Goal: Information Seeking & Learning: Find specific fact

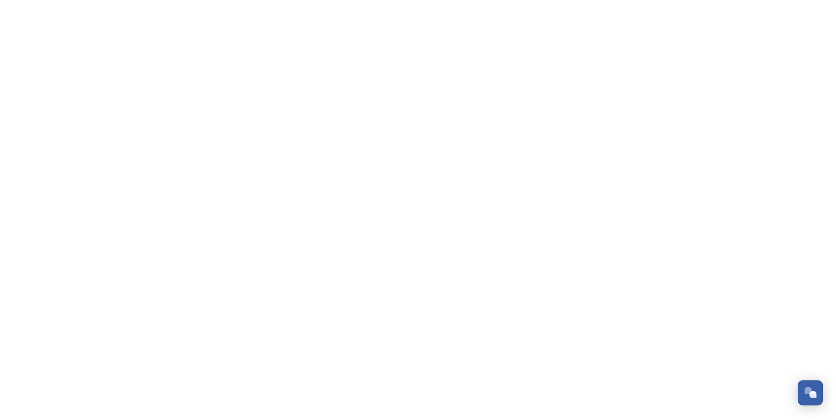
scroll to position [2642, 0]
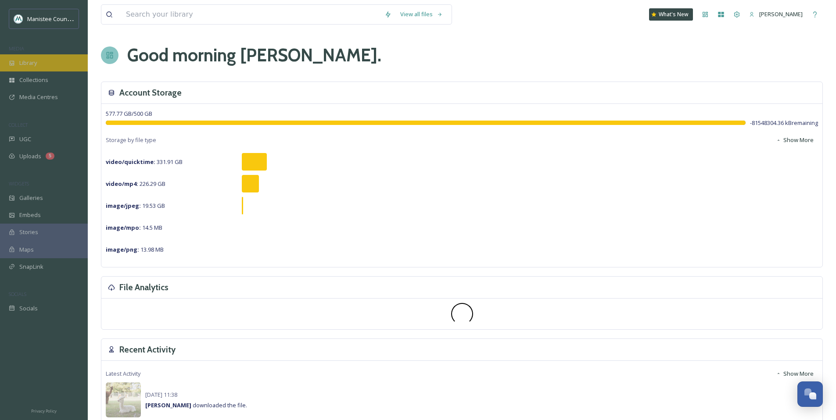
click at [58, 58] on div "Library" at bounding box center [44, 62] width 88 height 17
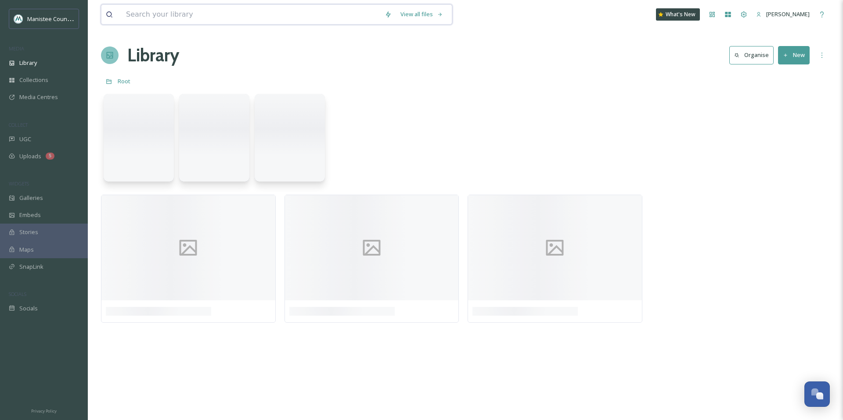
click at [152, 14] on input at bounding box center [251, 14] width 259 height 19
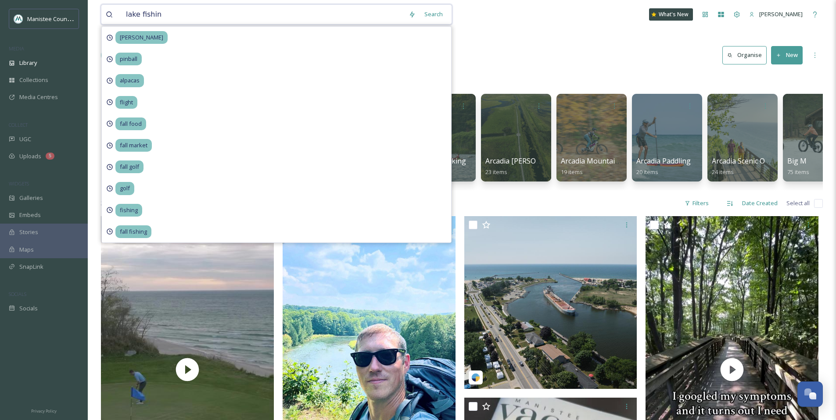
type input "lake fishing"
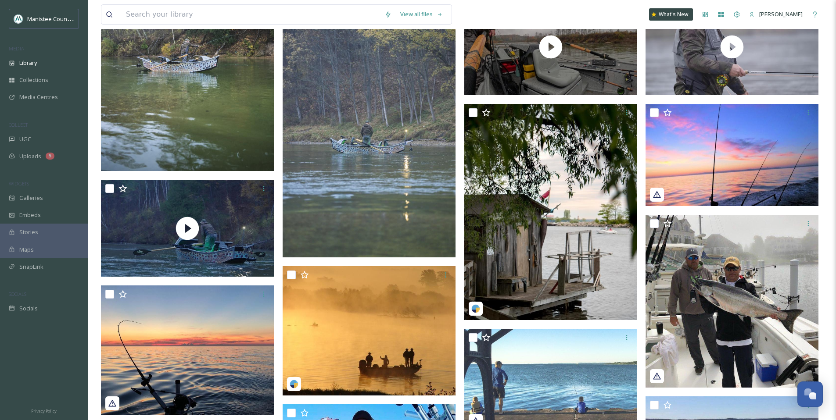
scroll to position [670, 0]
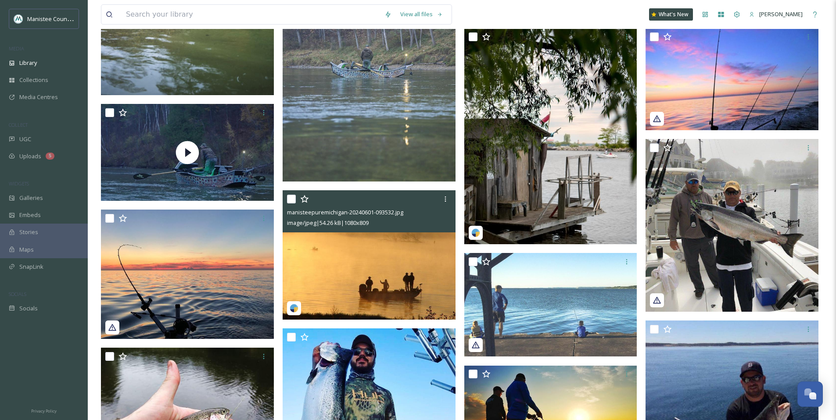
click at [320, 266] on img at bounding box center [369, 254] width 173 height 129
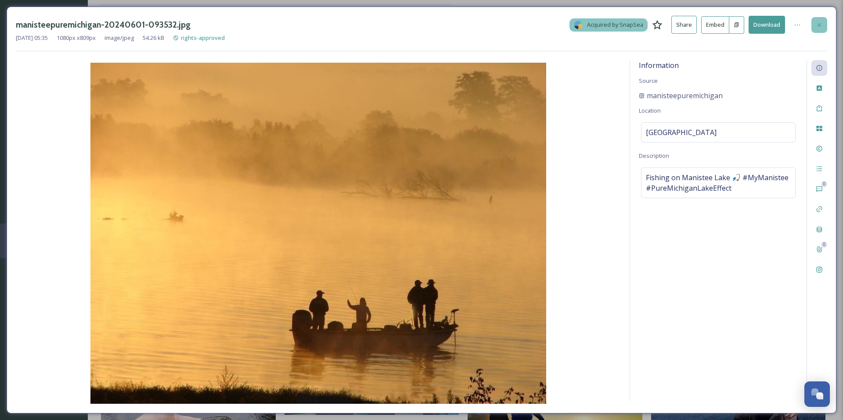
click at [819, 22] on icon at bounding box center [818, 25] width 7 height 7
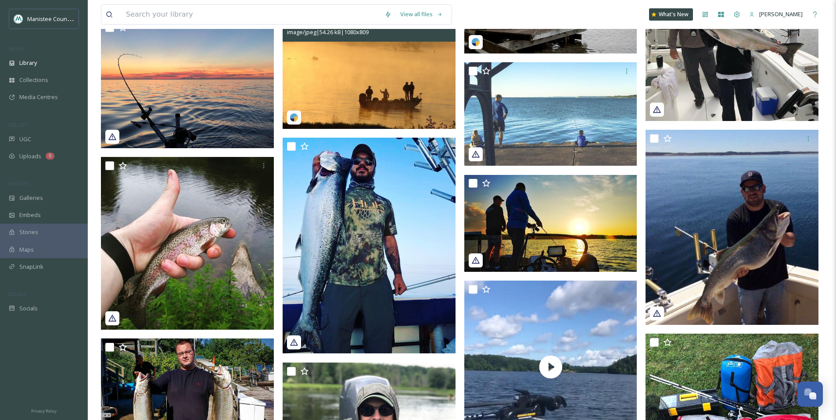
scroll to position [849, 0]
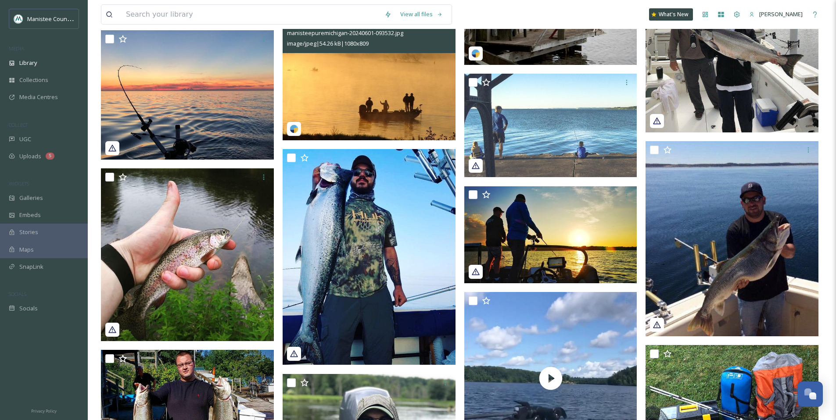
click at [373, 79] on img at bounding box center [369, 75] width 173 height 129
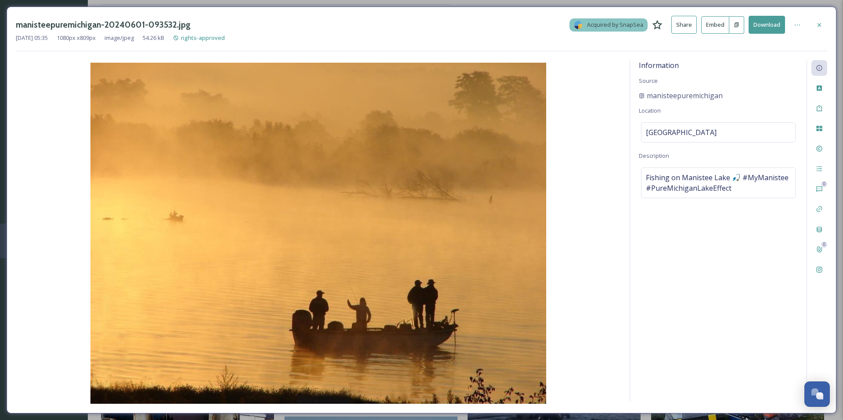
drag, startPoint x: 818, startPoint y: 25, endPoint x: 814, endPoint y: 22, distance: 5.6
click at [818, 25] on icon at bounding box center [818, 25] width 7 height 7
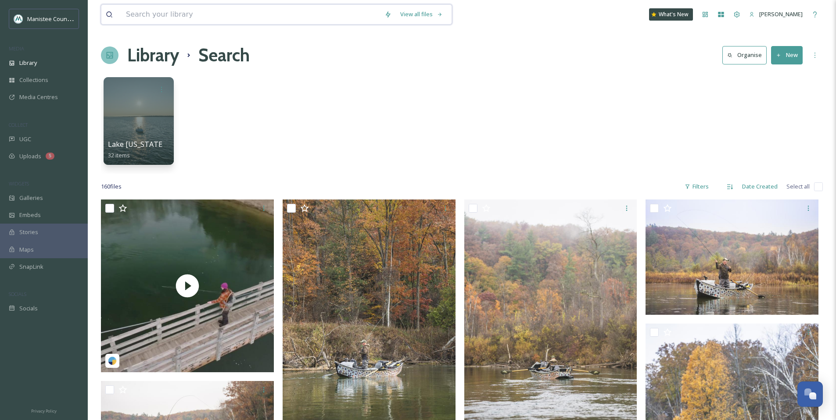
click at [172, 17] on input at bounding box center [251, 14] width 259 height 19
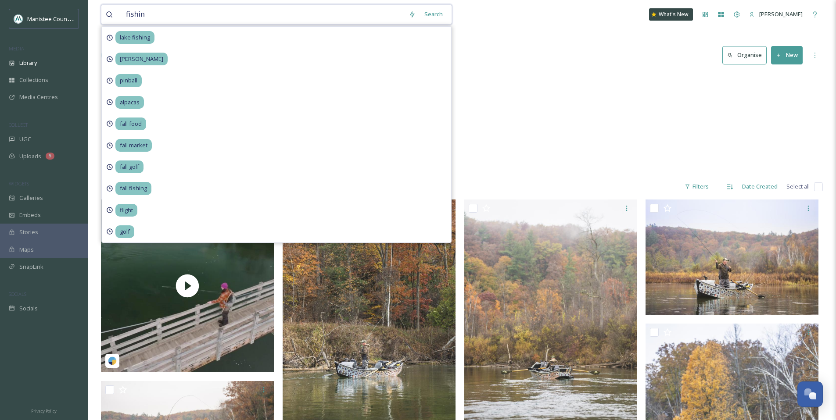
type input "fishing"
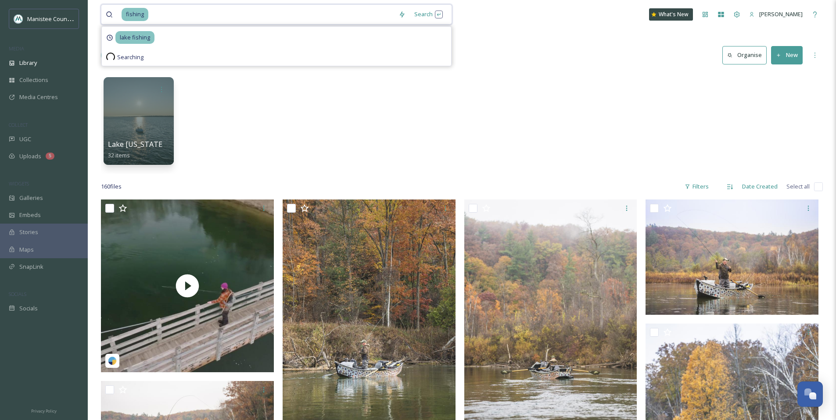
click at [167, 9] on input at bounding box center [271, 14] width 245 height 19
drag, startPoint x: 169, startPoint y: 14, endPoint x: 70, endPoint y: 8, distance: 98.5
type input "f"
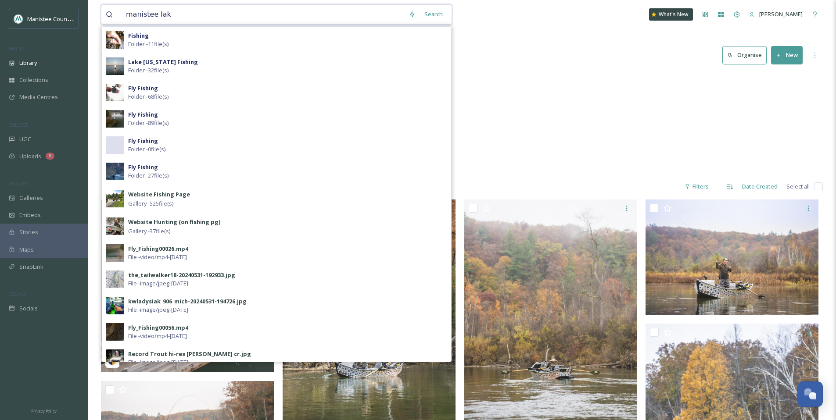
type input "[GEOGRAPHIC_DATA]"
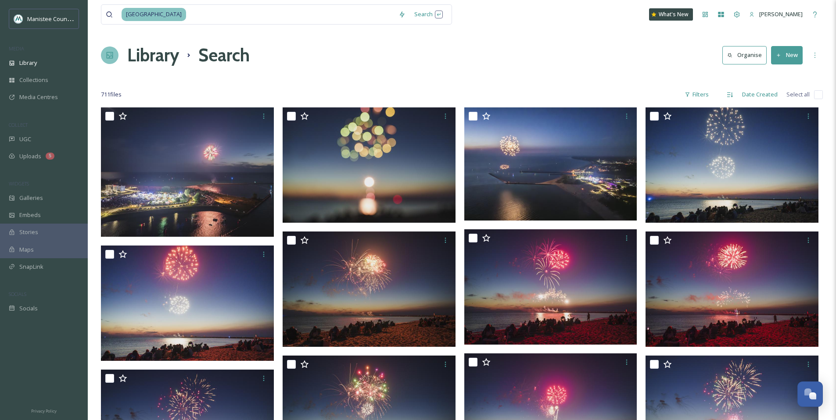
click at [502, 44] on div "Library Search Organise New" at bounding box center [462, 55] width 722 height 26
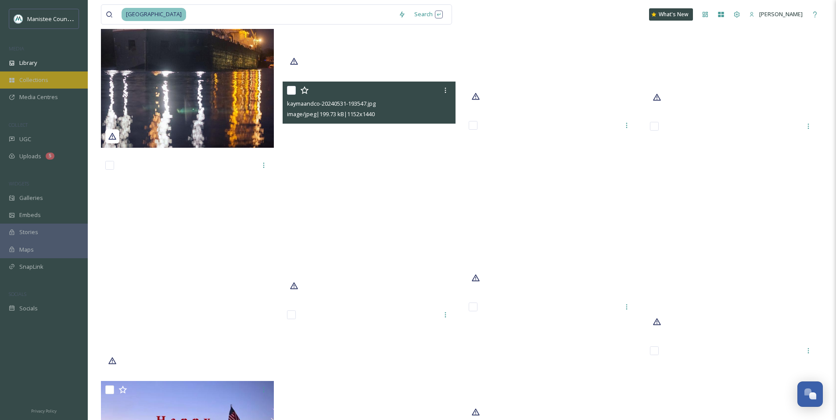
scroll to position [20560, 0]
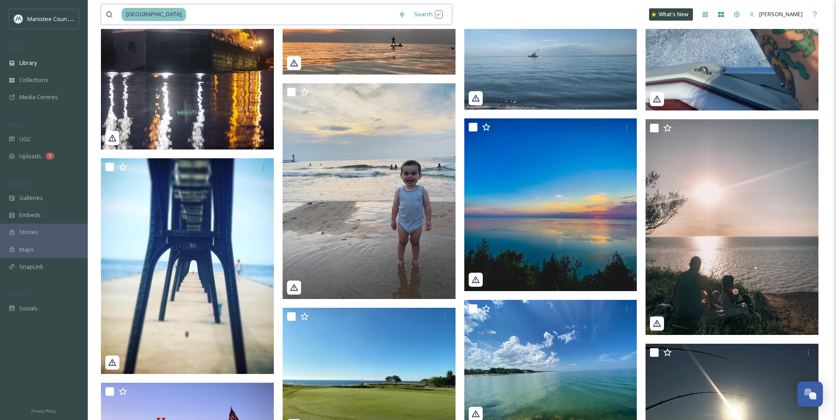
click at [239, 15] on input at bounding box center [290, 14] width 207 height 19
type input "m"
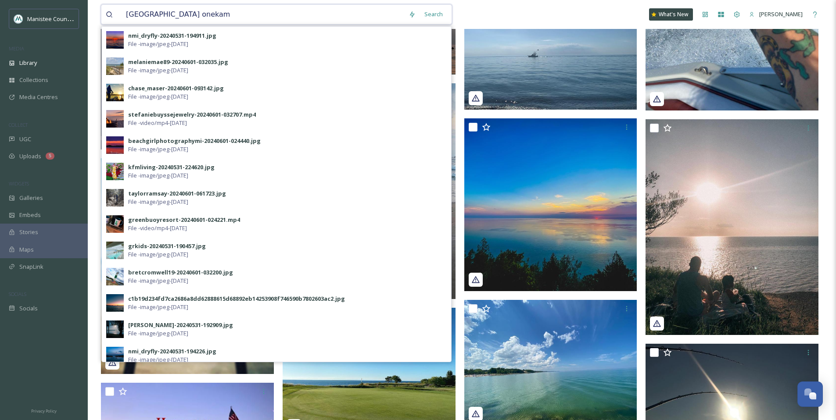
type input "[GEOGRAPHIC_DATA]"
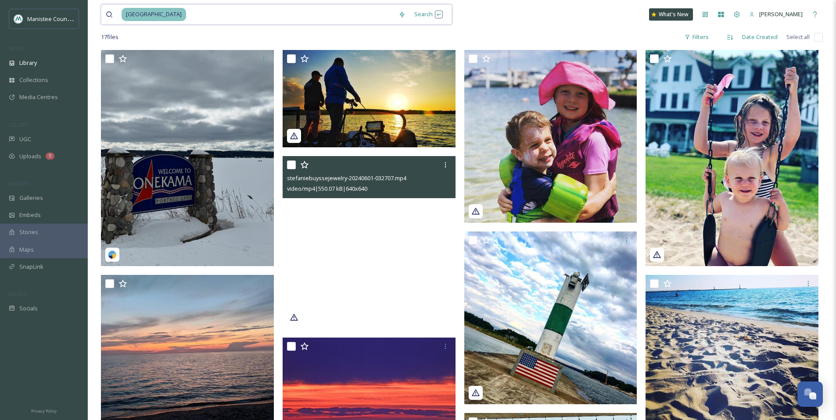
scroll to position [4, 0]
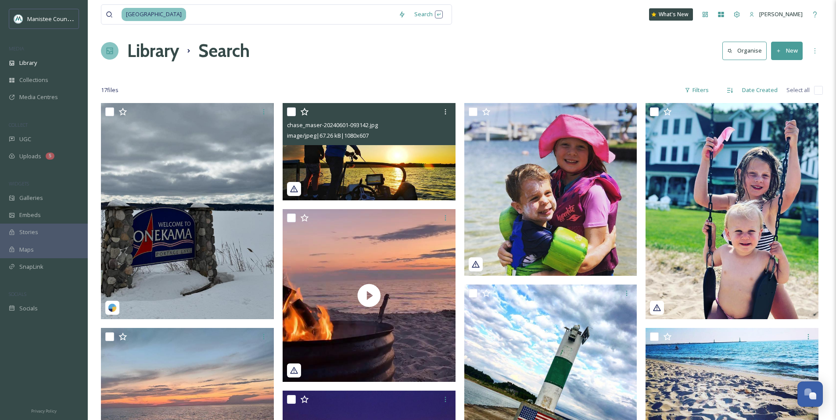
click at [353, 162] on img at bounding box center [369, 151] width 173 height 97
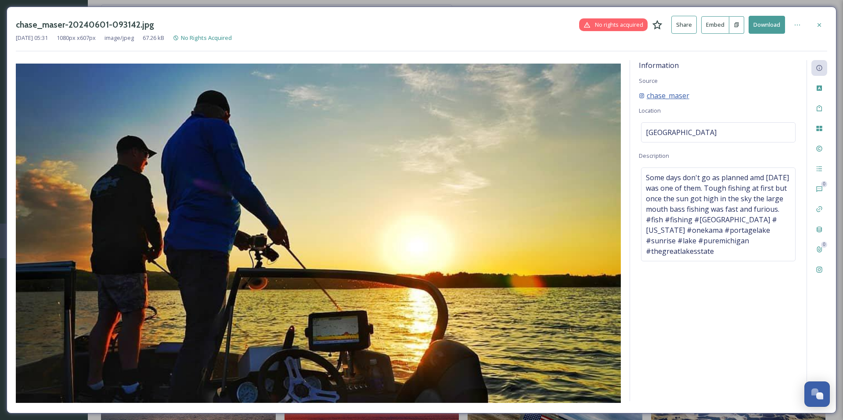
click at [664, 98] on span "chase_maser" at bounding box center [668, 95] width 43 height 11
click at [773, 25] on button "Download" at bounding box center [766, 25] width 36 height 18
click at [824, 22] on div at bounding box center [819, 25] width 16 height 16
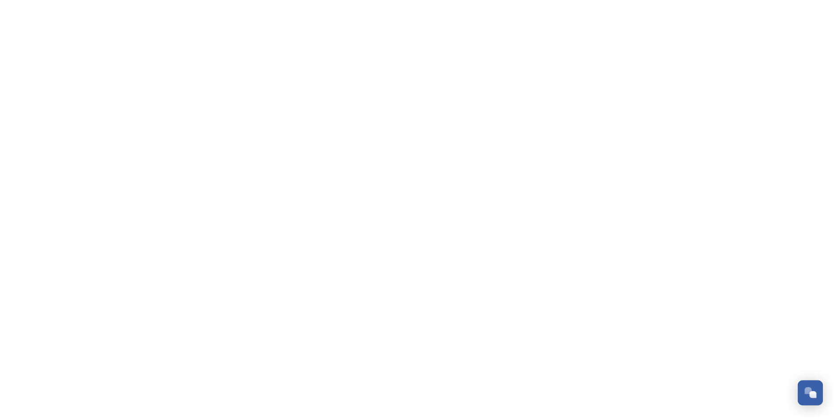
scroll to position [2642, 0]
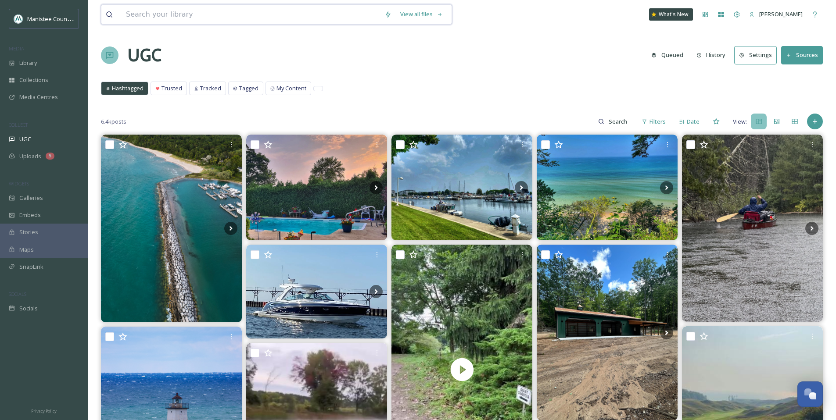
click at [173, 14] on input at bounding box center [251, 14] width 259 height 19
type input "ss city of milwuakee"
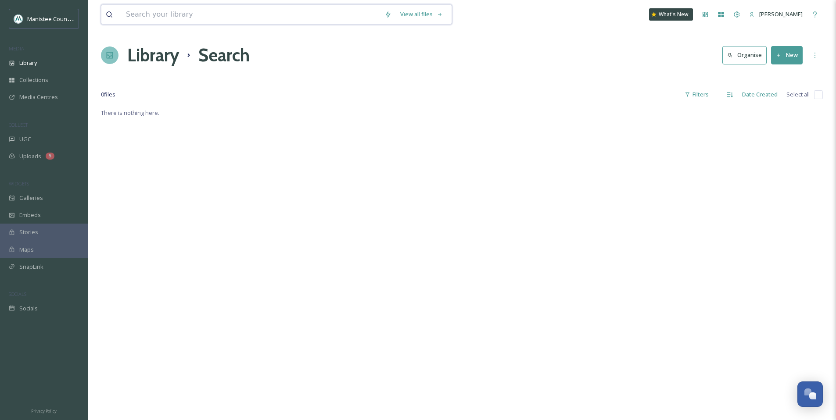
click at [179, 18] on input at bounding box center [251, 14] width 259 height 19
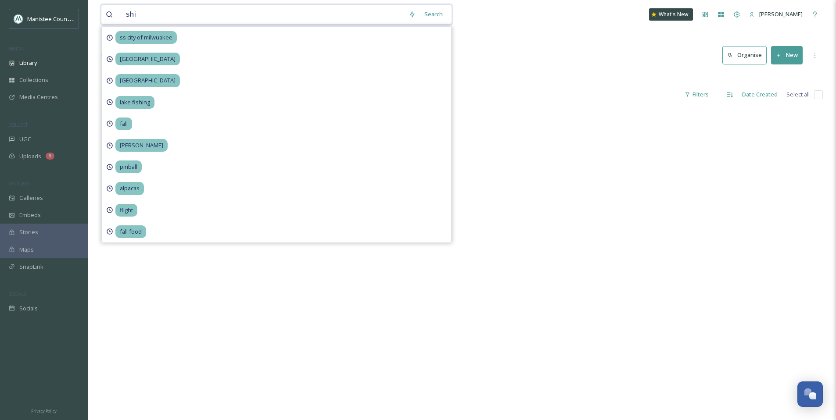
type input "ship"
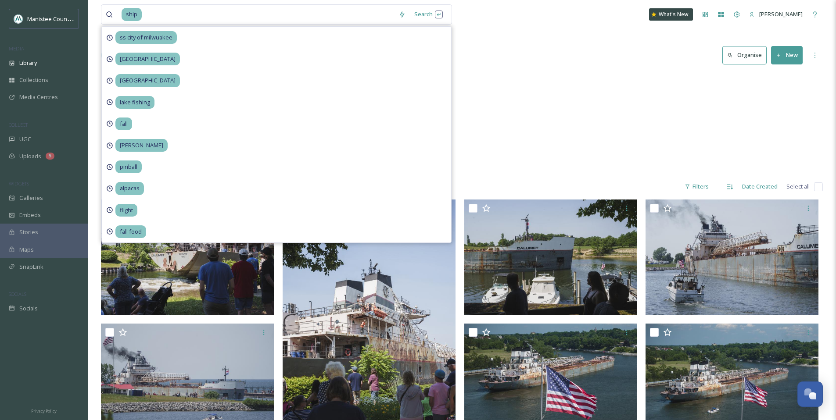
click at [541, 101] on div "Video Ghost Ship 20 items Photo GhostShip 0 items" at bounding box center [462, 123] width 722 height 101
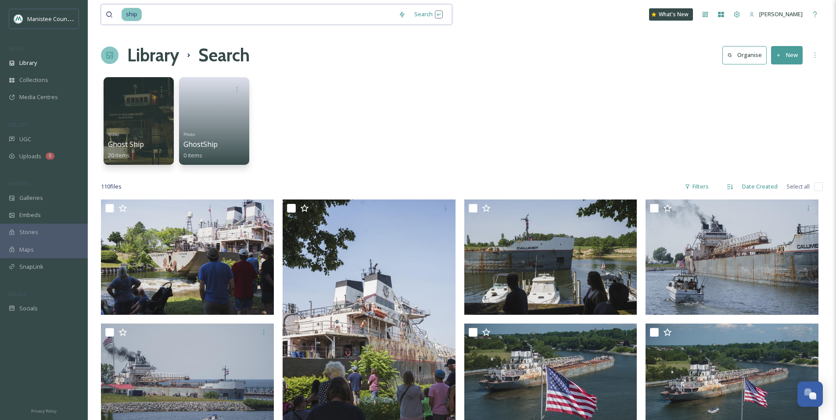
click at [153, 18] on input at bounding box center [268, 14] width 251 height 19
type input "s"
type input "dock"
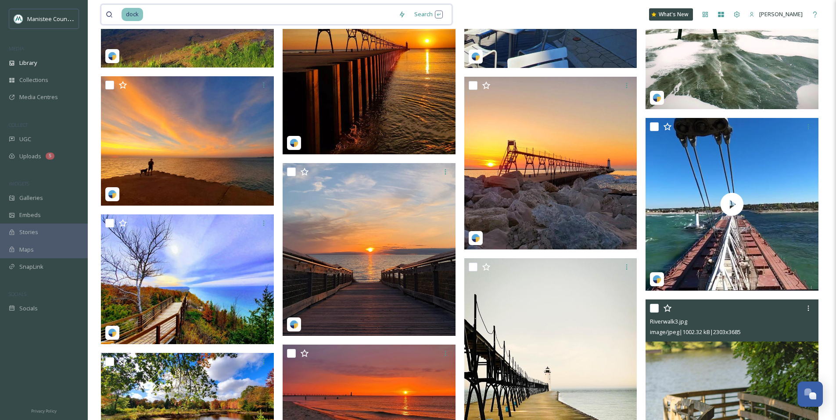
scroll to position [1775, 0]
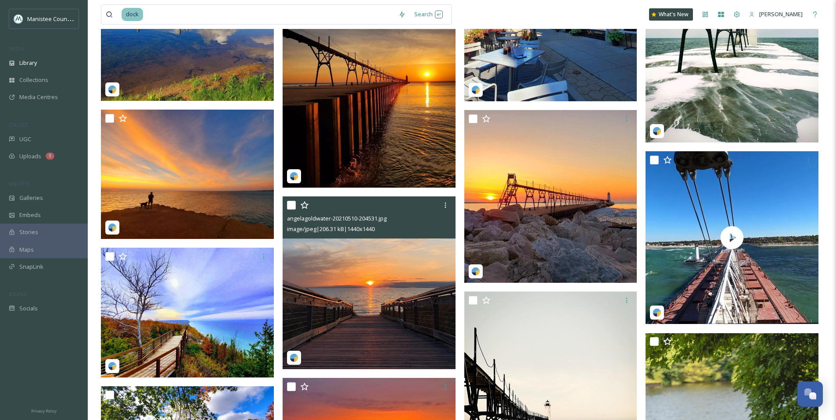
click at [393, 328] on img at bounding box center [369, 283] width 173 height 173
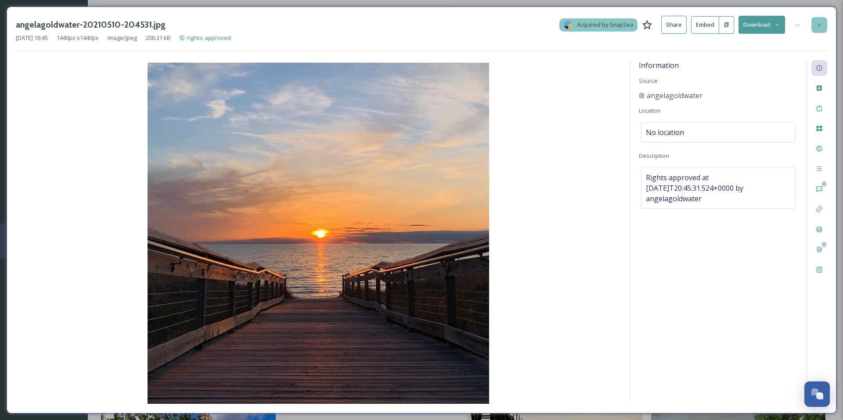
click at [824, 21] on div at bounding box center [819, 25] width 16 height 16
